Goal: Task Accomplishment & Management: Manage account settings

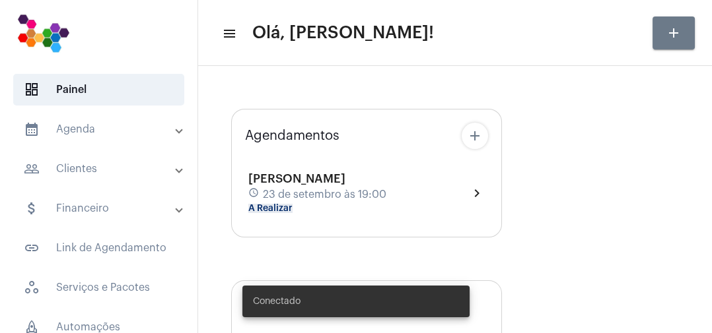
click at [431, 199] on div "[PERSON_NAME] schedule 23 de setembro às 19:00 A Realizar chevron_right" at bounding box center [366, 193] width 236 height 42
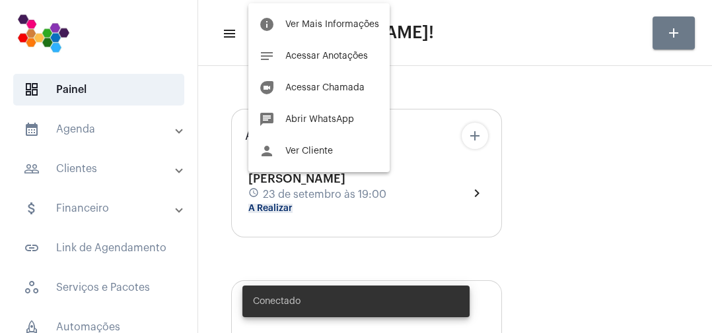
type input "[URL][DOMAIN_NAME]"
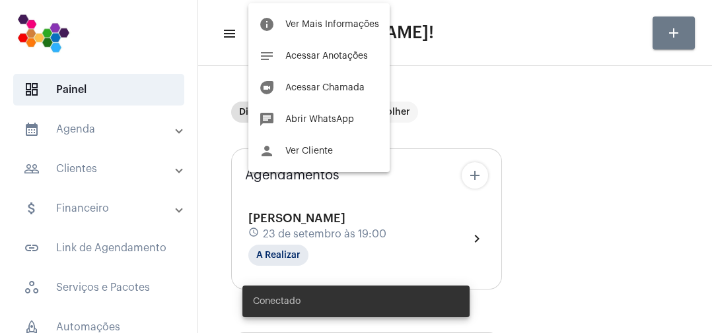
click at [299, 265] on div at bounding box center [356, 166] width 712 height 333
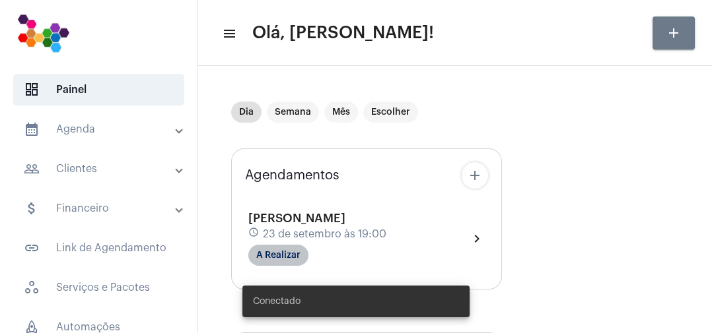
click at [287, 258] on mat-chip "A Realizar" at bounding box center [278, 255] width 60 height 21
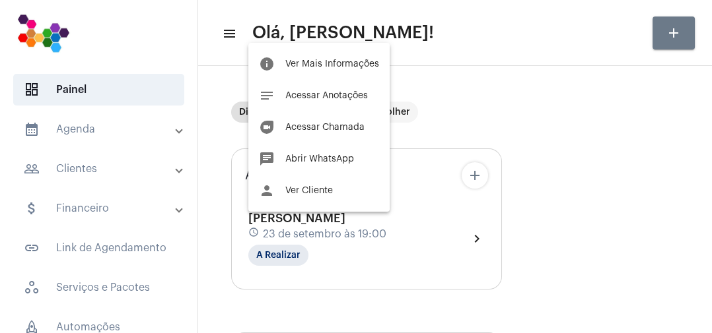
click at [363, 64] on span "Ver Mais Informações" at bounding box center [332, 63] width 94 height 9
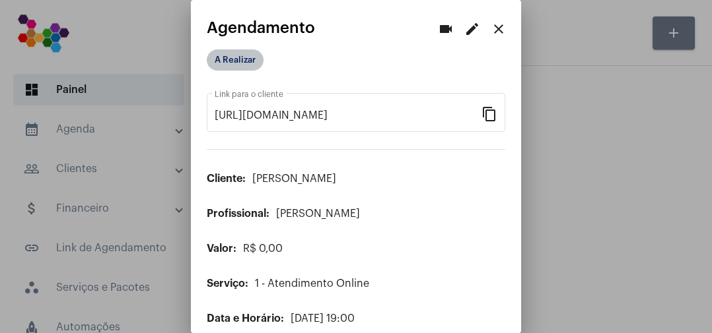
click at [261, 61] on mat-chip "A Realizar" at bounding box center [235, 60] width 57 height 21
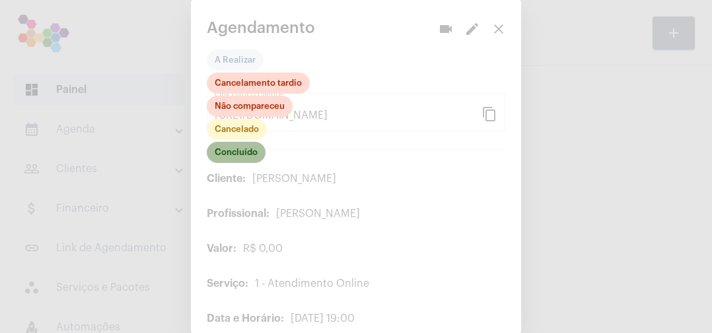
click at [252, 157] on mat-chip "Concluído" at bounding box center [236, 152] width 59 height 21
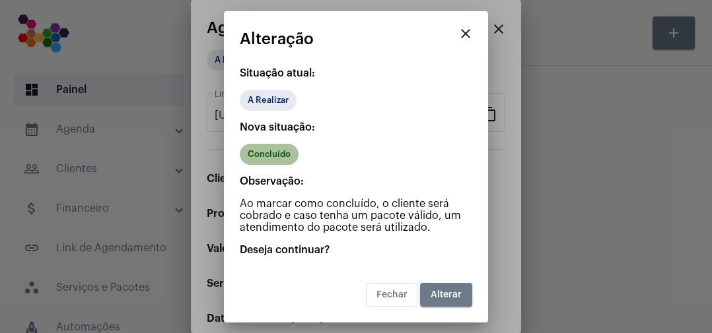
click at [274, 151] on mat-chip "Concluído" at bounding box center [269, 154] width 59 height 21
click at [453, 299] on button "Alterar" at bounding box center [446, 295] width 52 height 24
